Goal: Task Accomplishment & Management: Manage account settings

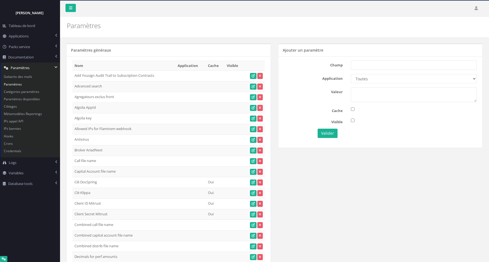
click at [305, 94] on div "Valeur" at bounding box center [380, 94] width 201 height 15
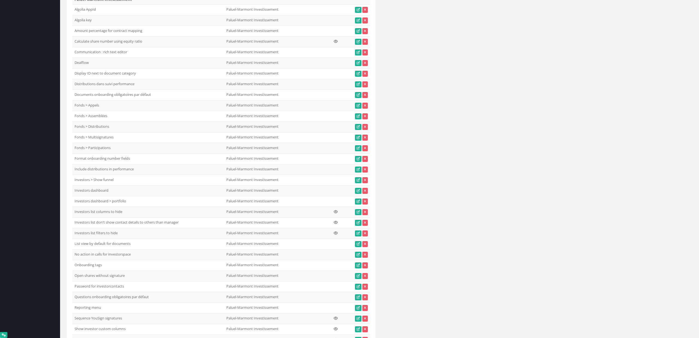
scroll to position [17039, 0]
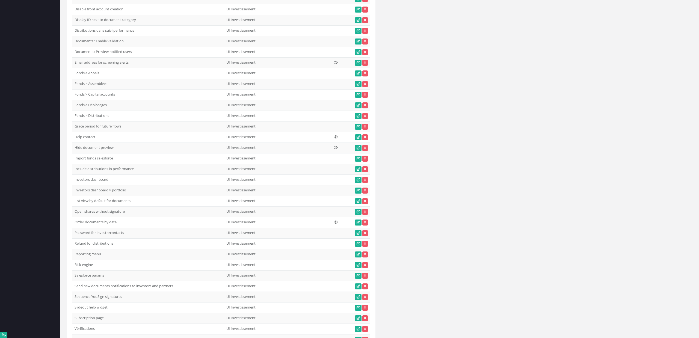
click at [278, 186] on td "UI Investissement" at bounding box center [264, 190] width 80 height 11
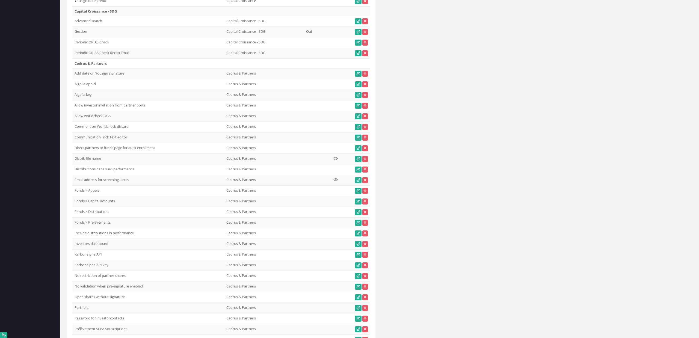
scroll to position [4617, 0]
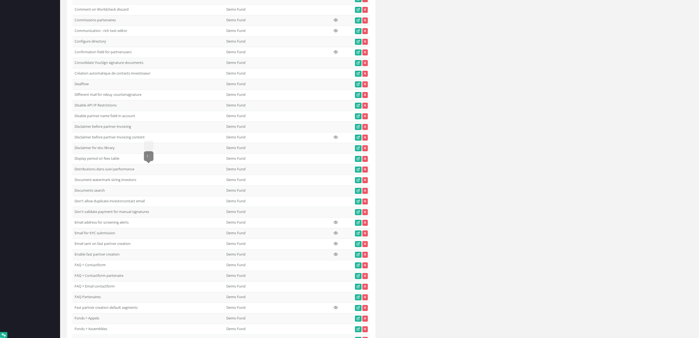
drag, startPoint x: 150, startPoint y: 166, endPoint x: 124, endPoint y: 170, distance: 25.4
click at [124, 170] on td "Distributions dans suivi performance" at bounding box center [148, 169] width 152 height 11
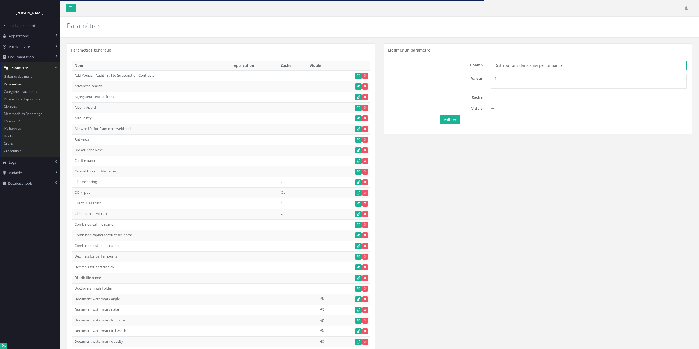
click at [581, 66] on input "Distributions dans suivi performance" at bounding box center [589, 65] width 196 height 9
